Goal: Transaction & Acquisition: Purchase product/service

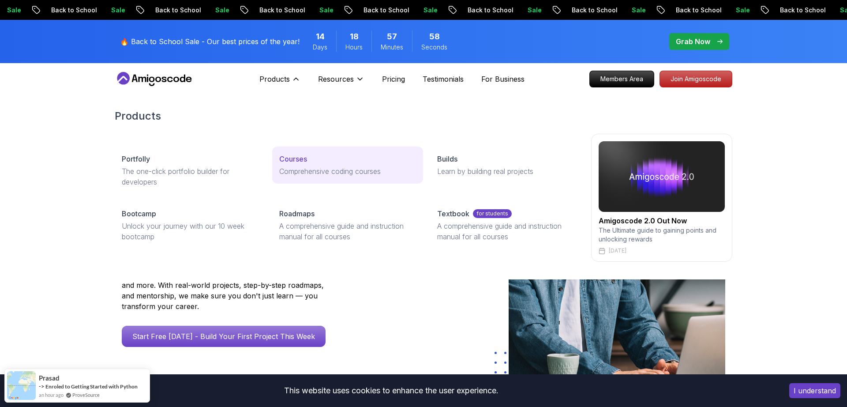
click at [300, 157] on p "Courses" at bounding box center [293, 159] width 28 height 11
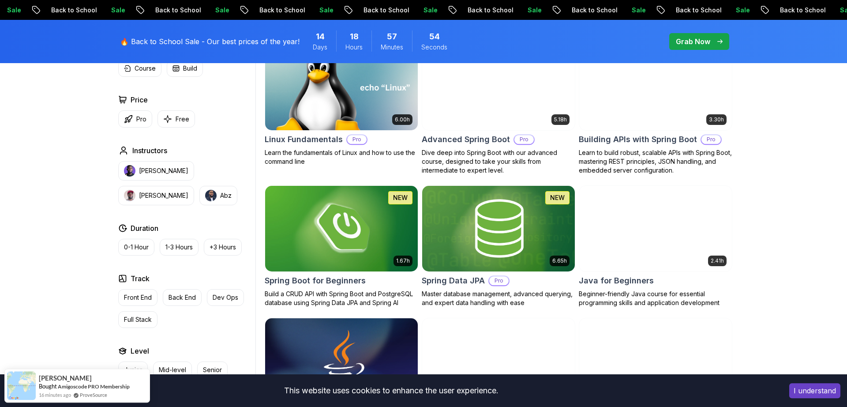
scroll to position [305, 0]
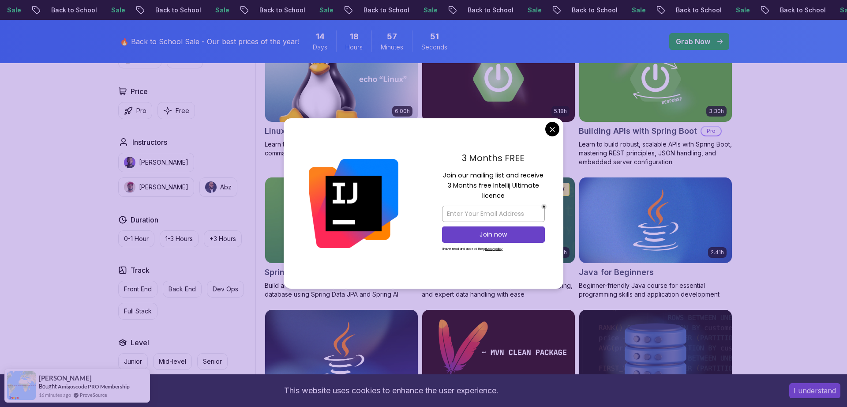
click at [542, 135] on div "3 Months FREE Join our mailing list and receive 3 Months free Intellij Ultimate…" at bounding box center [494, 203] width 140 height 170
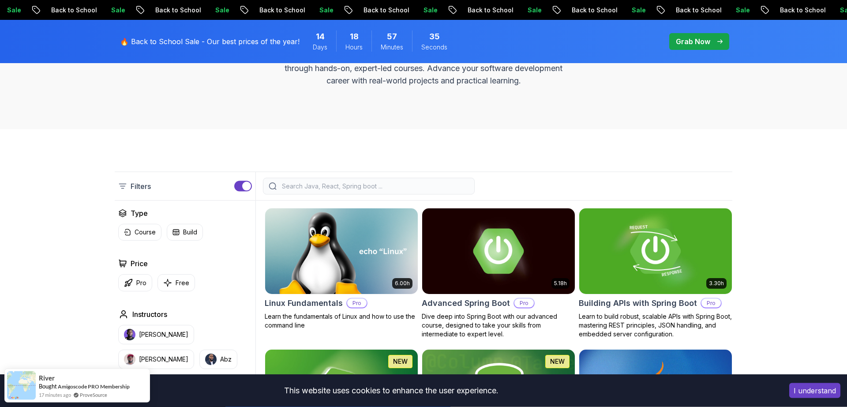
scroll to position [122, 0]
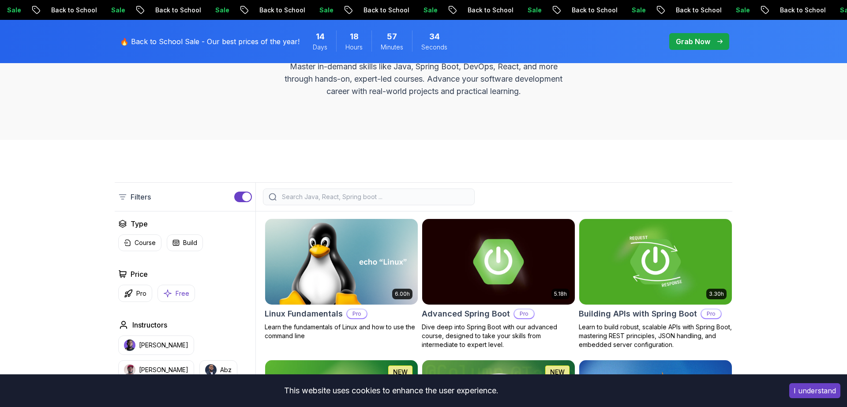
click at [176, 293] on p "Free" at bounding box center [183, 293] width 14 height 9
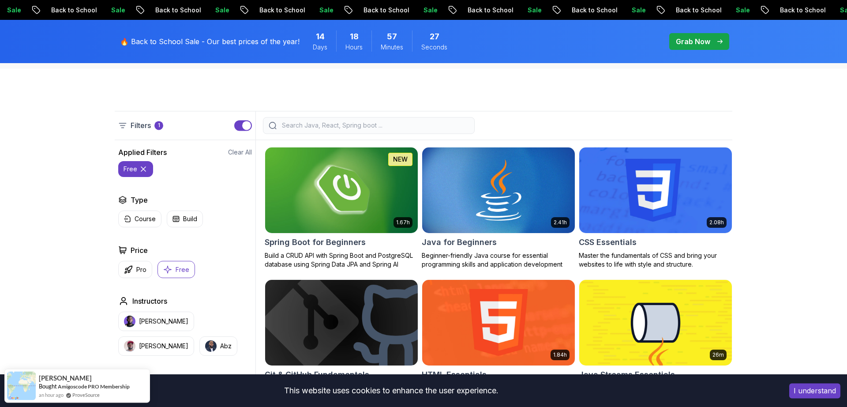
scroll to position [183, 0]
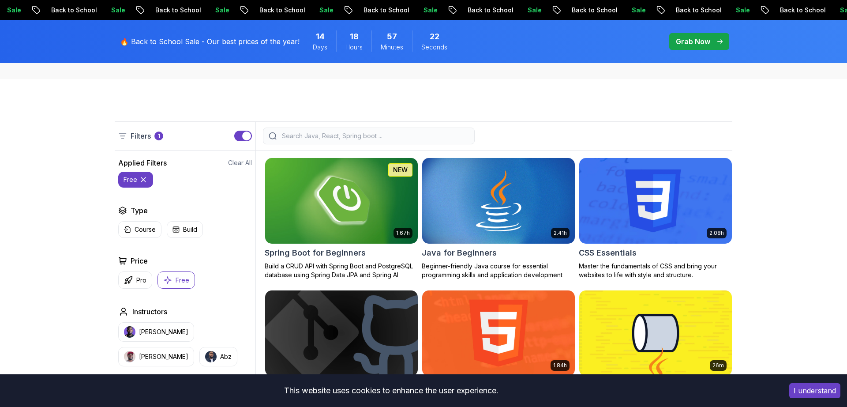
click at [139, 183] on icon at bounding box center [143, 179] width 9 height 9
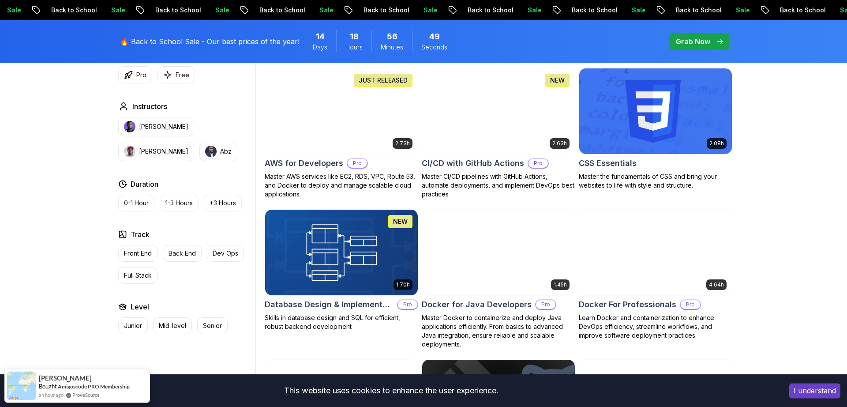
scroll to position [670, 0]
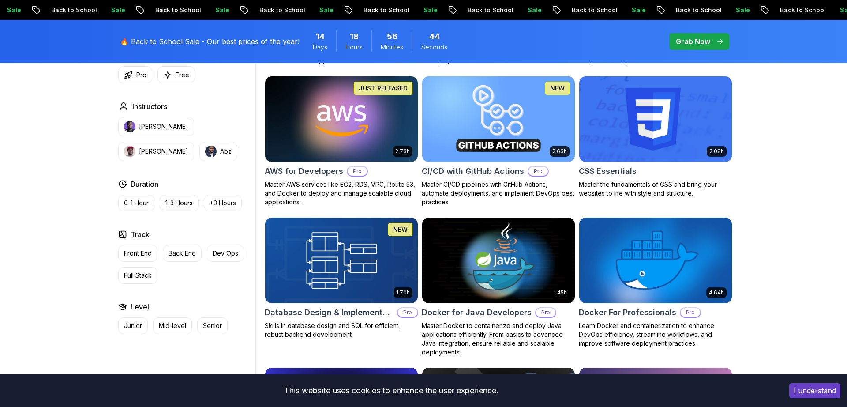
click at [714, 284] on img at bounding box center [655, 260] width 160 height 90
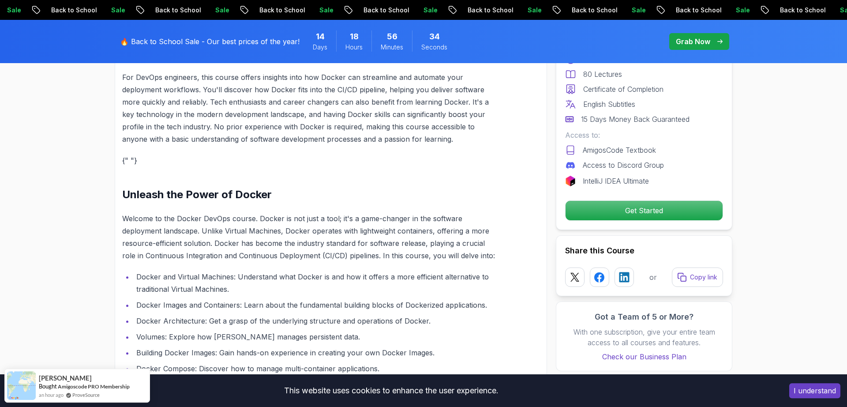
scroll to position [1035, 0]
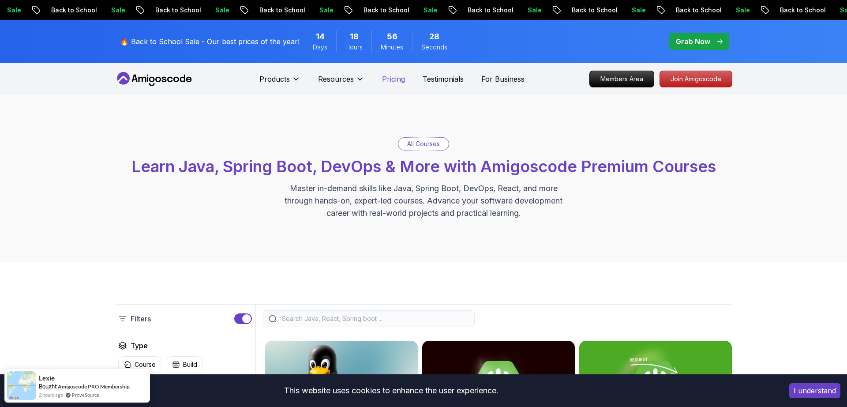
click at [382, 77] on p "Pricing" at bounding box center [393, 79] width 23 height 11
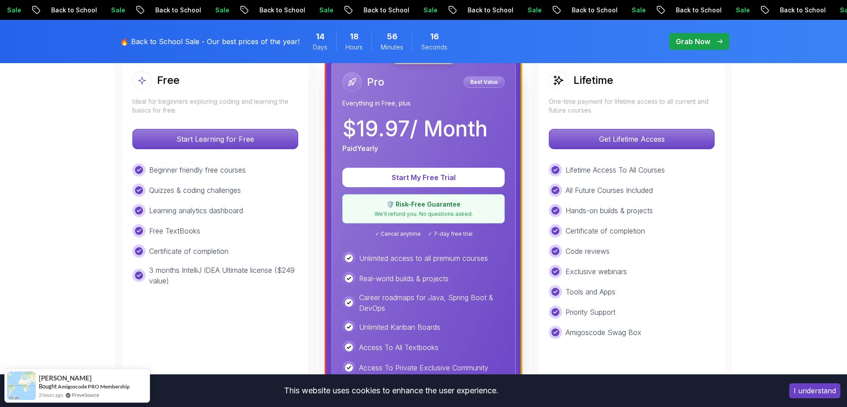
scroll to position [244, 0]
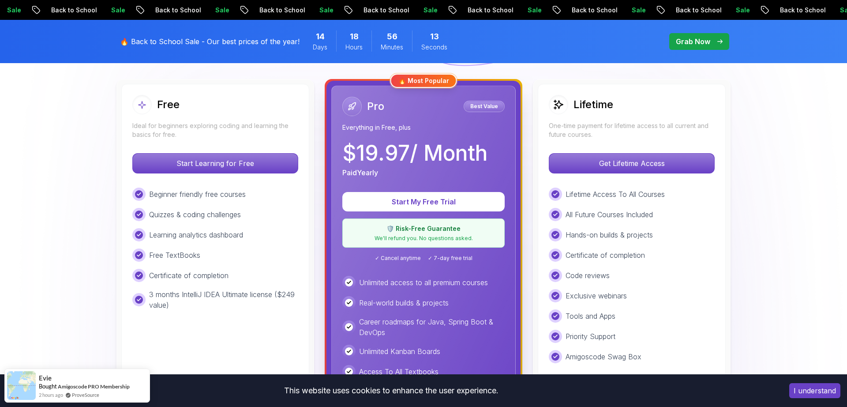
click at [650, 134] on p "One-time payment for lifetime access to all current and future courses." at bounding box center [632, 130] width 166 height 18
click at [651, 170] on p "Get Lifetime Access" at bounding box center [631, 163] width 157 height 19
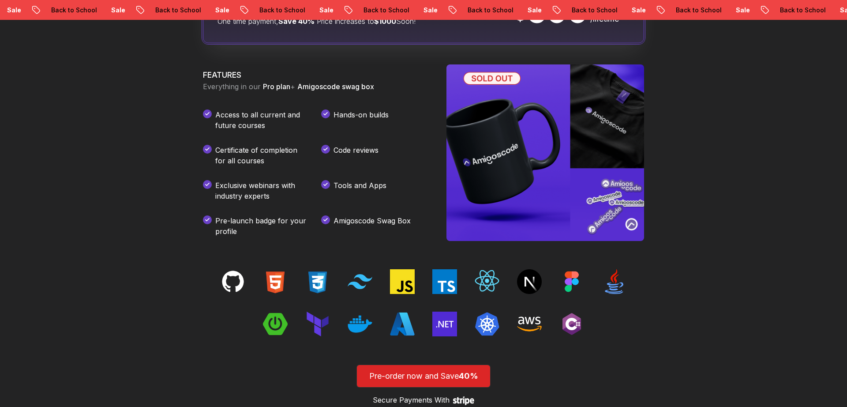
scroll to position [1218, 0]
